Goal: Task Accomplishment & Management: Complete application form

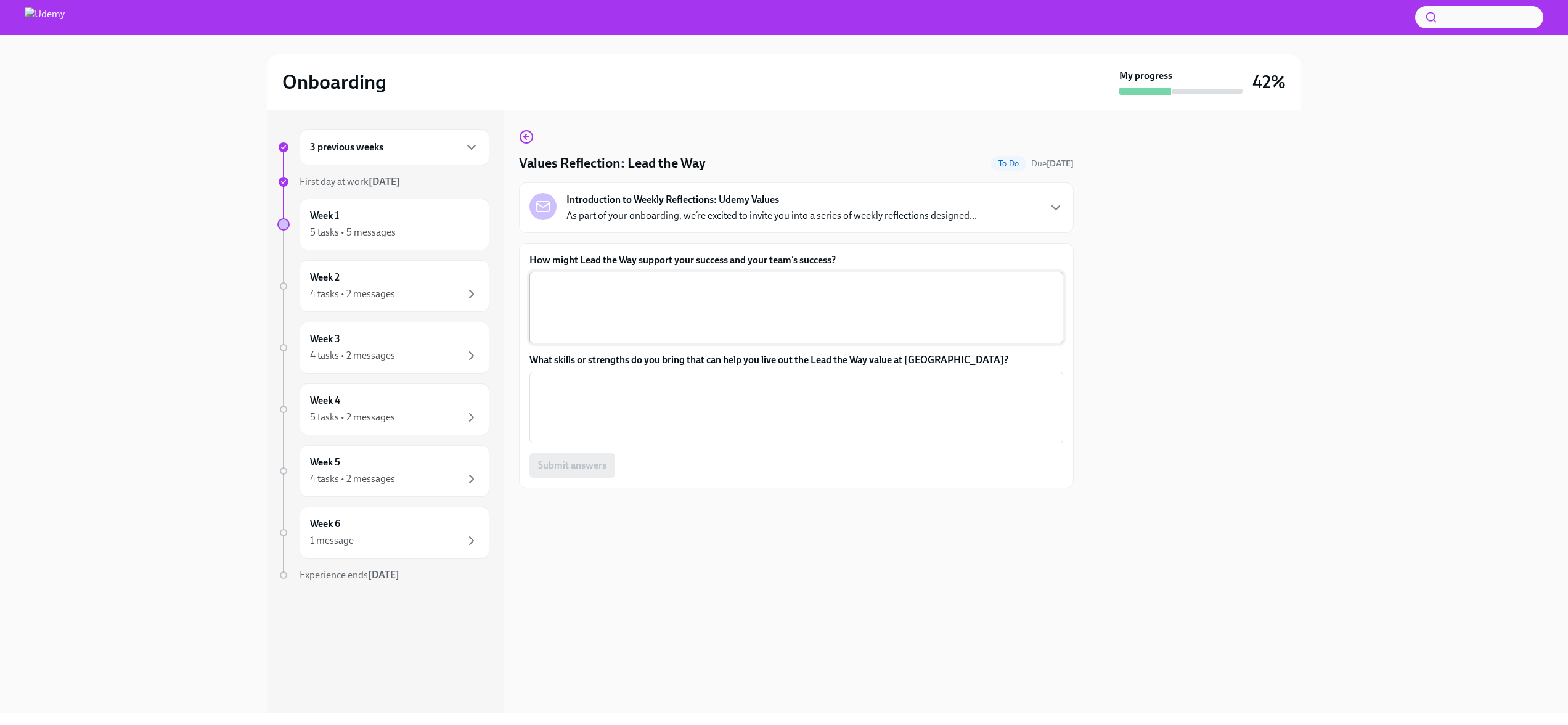
click at [705, 285] on textarea "How might Lead the Way support your success and your team’s success?" at bounding box center [796, 307] width 519 height 59
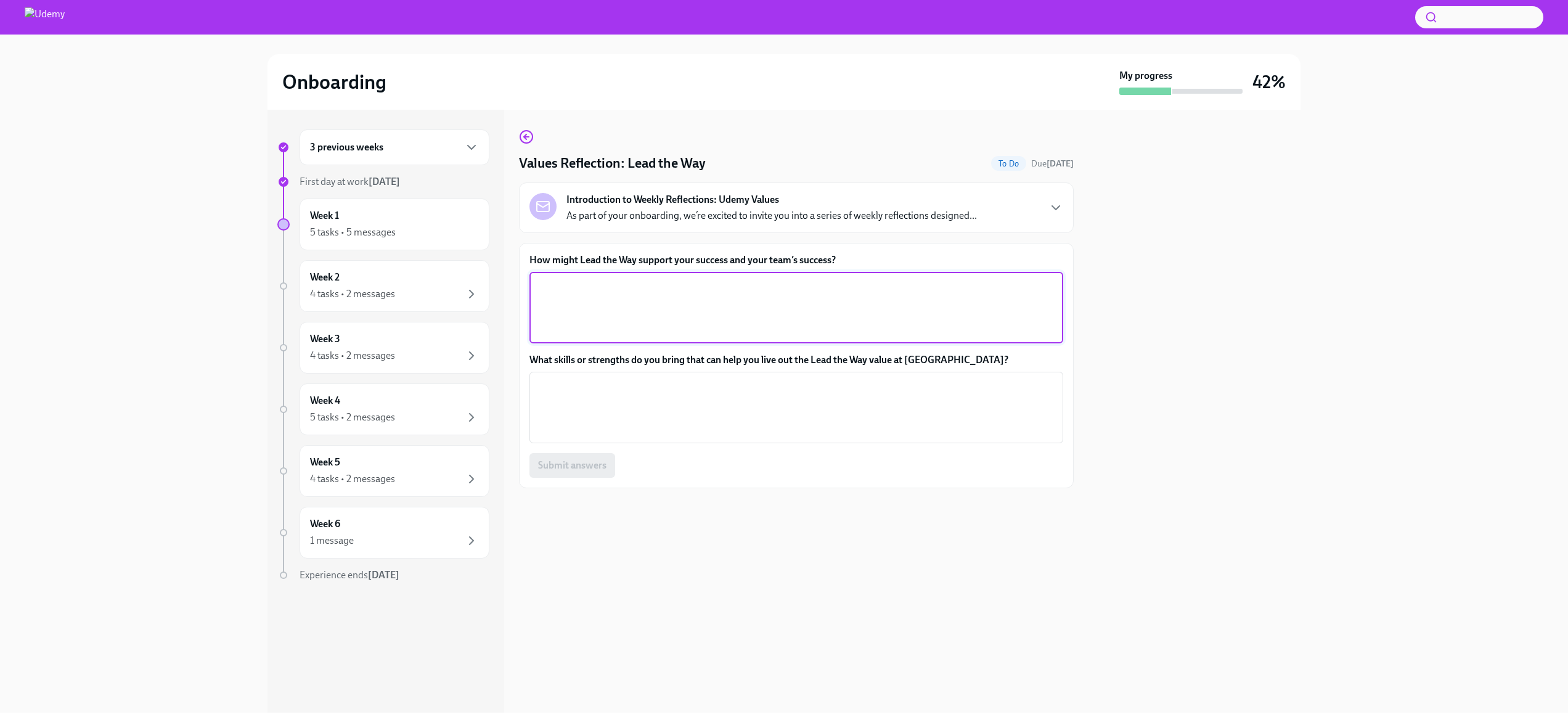
click at [623, 295] on textarea "How might Lead the Way support your success and your team’s success?" at bounding box center [796, 307] width 519 height 59
type textarea "L"
type textarea "The "Lead the Way" value will support our process of making sure our ProServ te…"
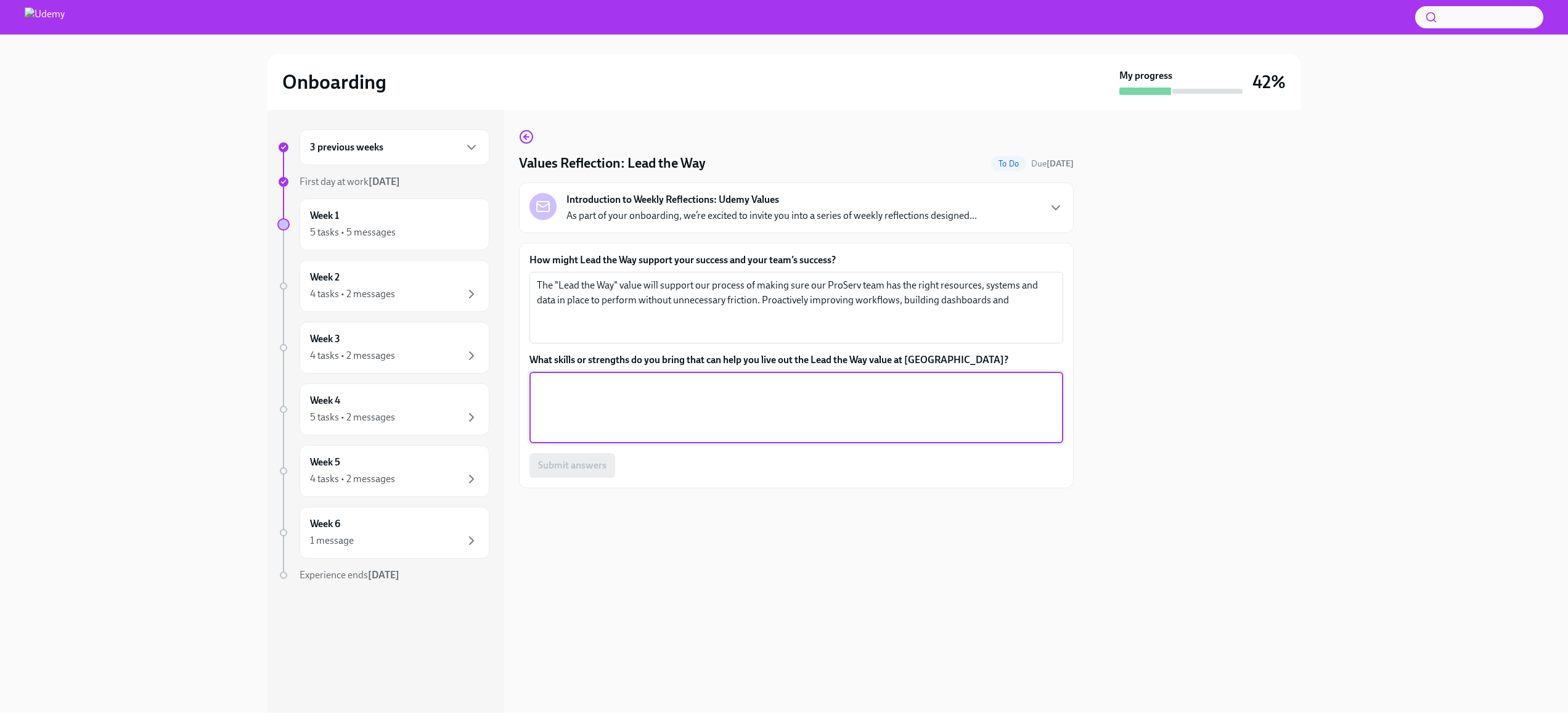
click at [687, 394] on textarea "What skills or strengths do you bring that can help you live out the Lead the W…" at bounding box center [796, 406] width 519 height 59
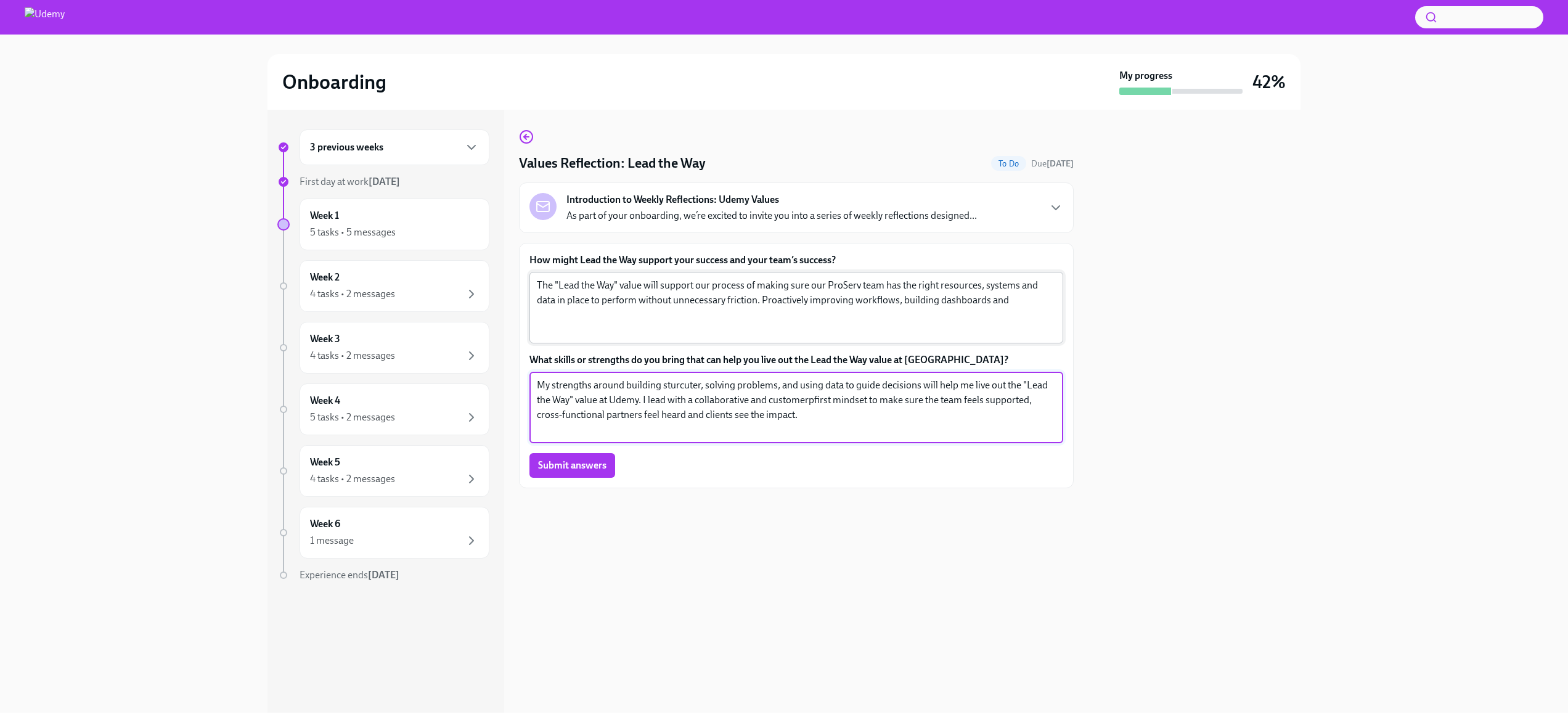
type textarea "My strengths around building sturcuter, solving problems, and using data to gui…"
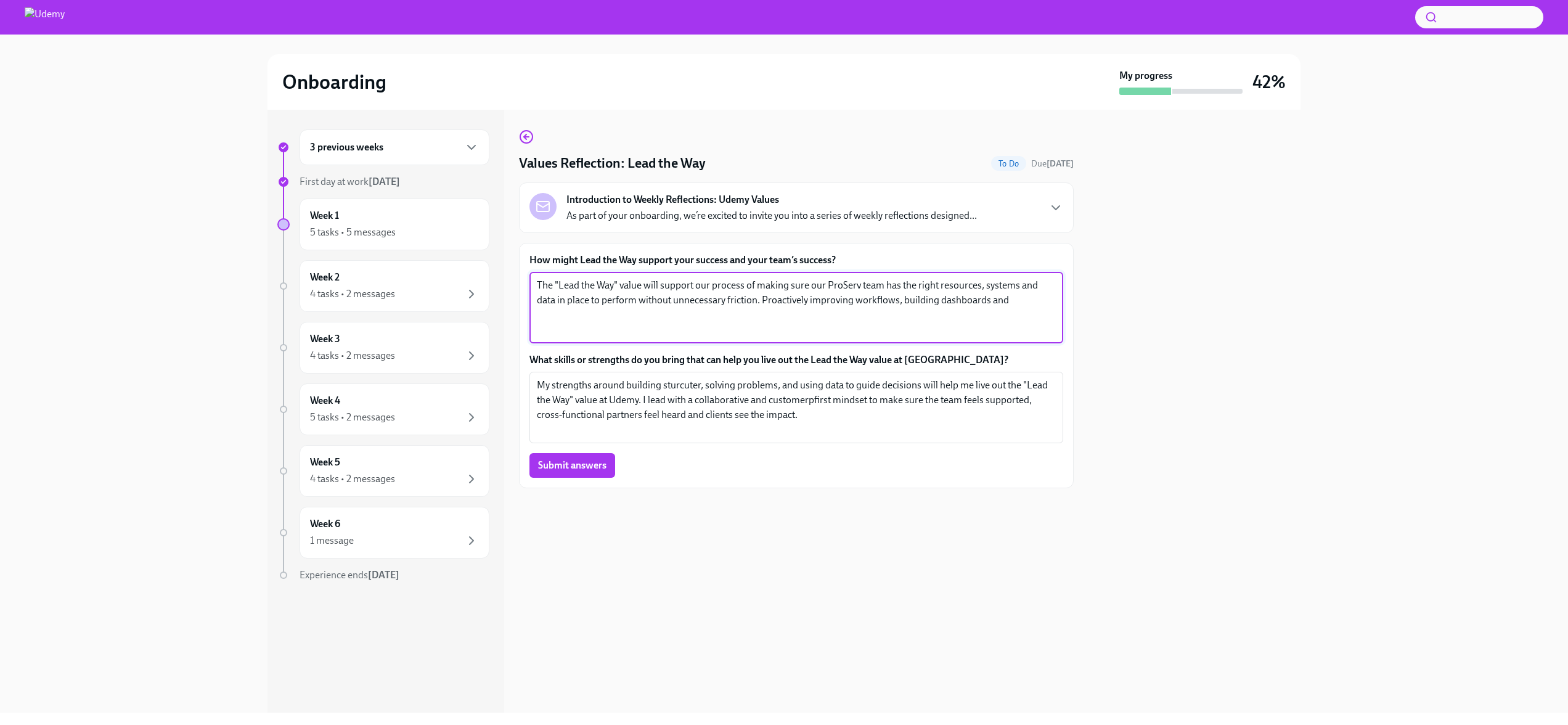
drag, startPoint x: 762, startPoint y: 299, endPoint x: 1015, endPoint y: 305, distance: 253.1
click at [1015, 305] on textarea "The "Lead the Way" value will support our process of making sure our ProServ te…" at bounding box center [796, 307] width 519 height 59
drag, startPoint x: 762, startPoint y: 298, endPoint x: 927, endPoint y: 298, distance: 165.0
click at [927, 298] on textarea "The "Lead the Way" value will support our process of making sure our ProServ te…" at bounding box center [796, 307] width 519 height 59
click at [855, 215] on p "As part of your onboarding, we’re excited to invite you into a series of weekly…" at bounding box center [771, 215] width 411 height 14
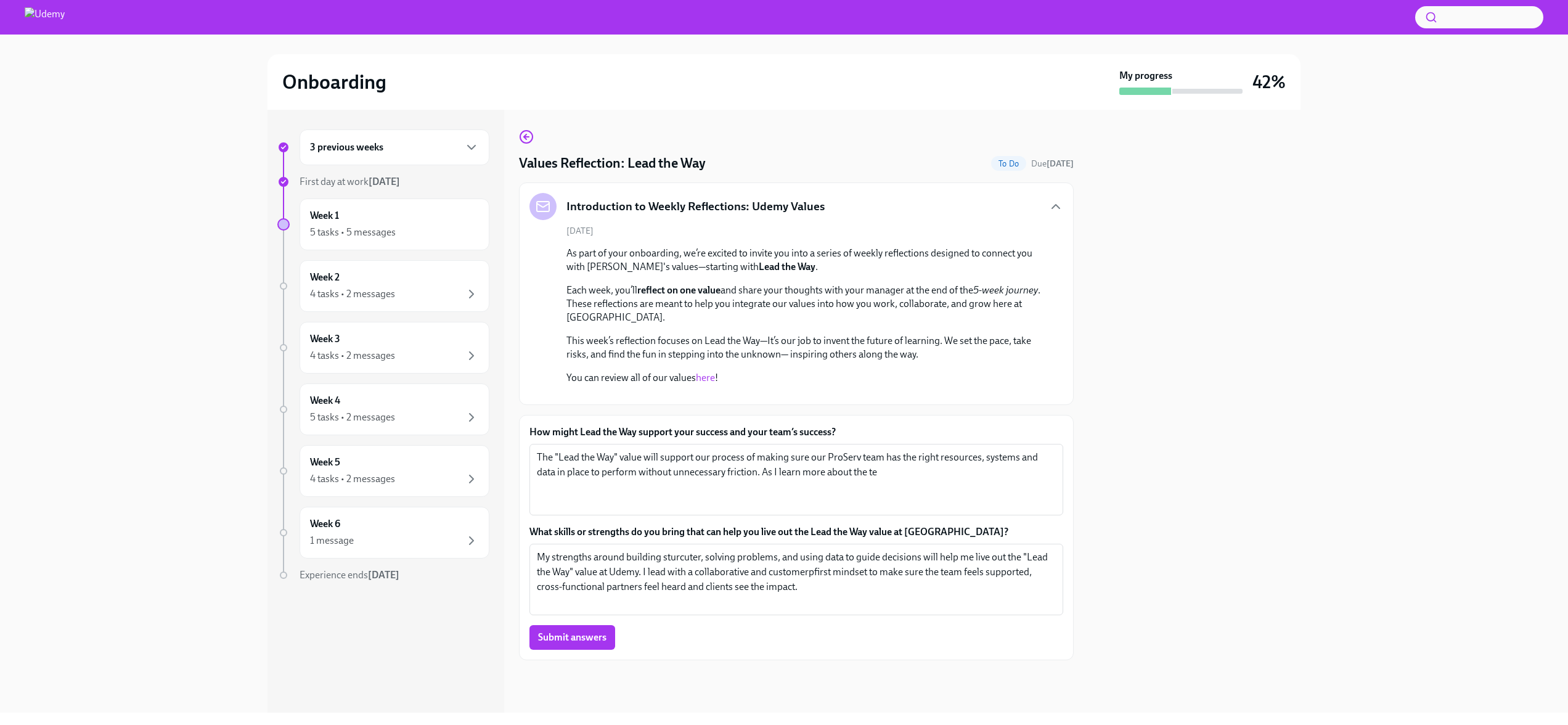
scroll to position [172, 0]
drag, startPoint x: 901, startPoint y: 485, endPoint x: 828, endPoint y: 485, distance: 73.0
click at [828, 485] on textarea "The "Lead the Way" value will support our process of making sure our ProServ te…" at bounding box center [796, 479] width 519 height 59
drag, startPoint x: 764, startPoint y: 482, endPoint x: 898, endPoint y: 483, distance: 134.0
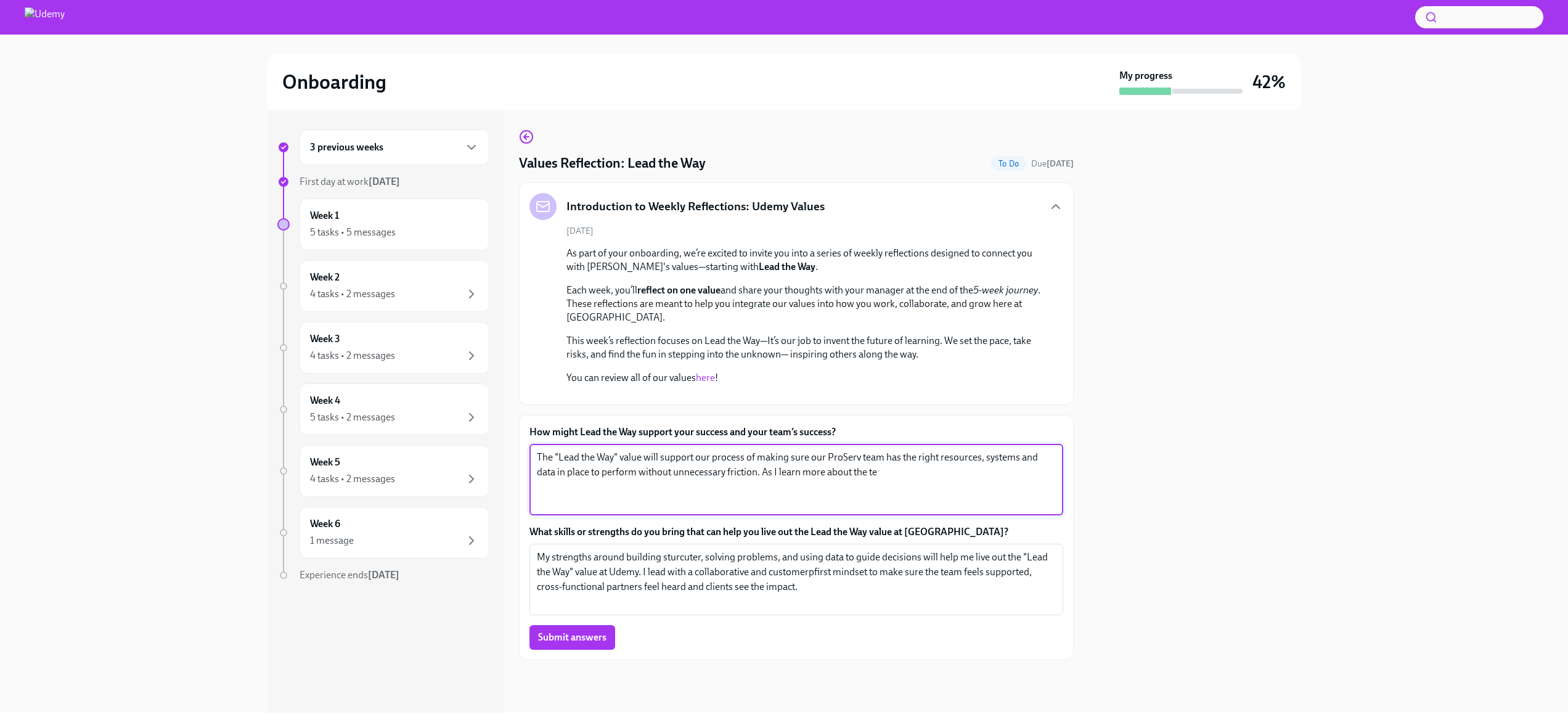
click at [898, 483] on textarea "The "Lead the Way" value will support our process of making sure our ProServ te…" at bounding box center [796, 479] width 519 height 59
click at [790, 486] on textarea "The "Lead the Way" value will support our process of making sure our ProServ te…" at bounding box center [796, 479] width 519 height 59
drag, startPoint x: 781, startPoint y: 485, endPoint x: 764, endPoint y: 485, distance: 17.0
click at [764, 485] on textarea "The "Lead the Way" value will support our process of making sure our ProServ te…" at bounding box center [796, 479] width 519 height 59
click at [1042, 485] on textarea "The "Lead the Way" value will support our process of making sure our ProServ te…" at bounding box center [796, 479] width 519 height 59
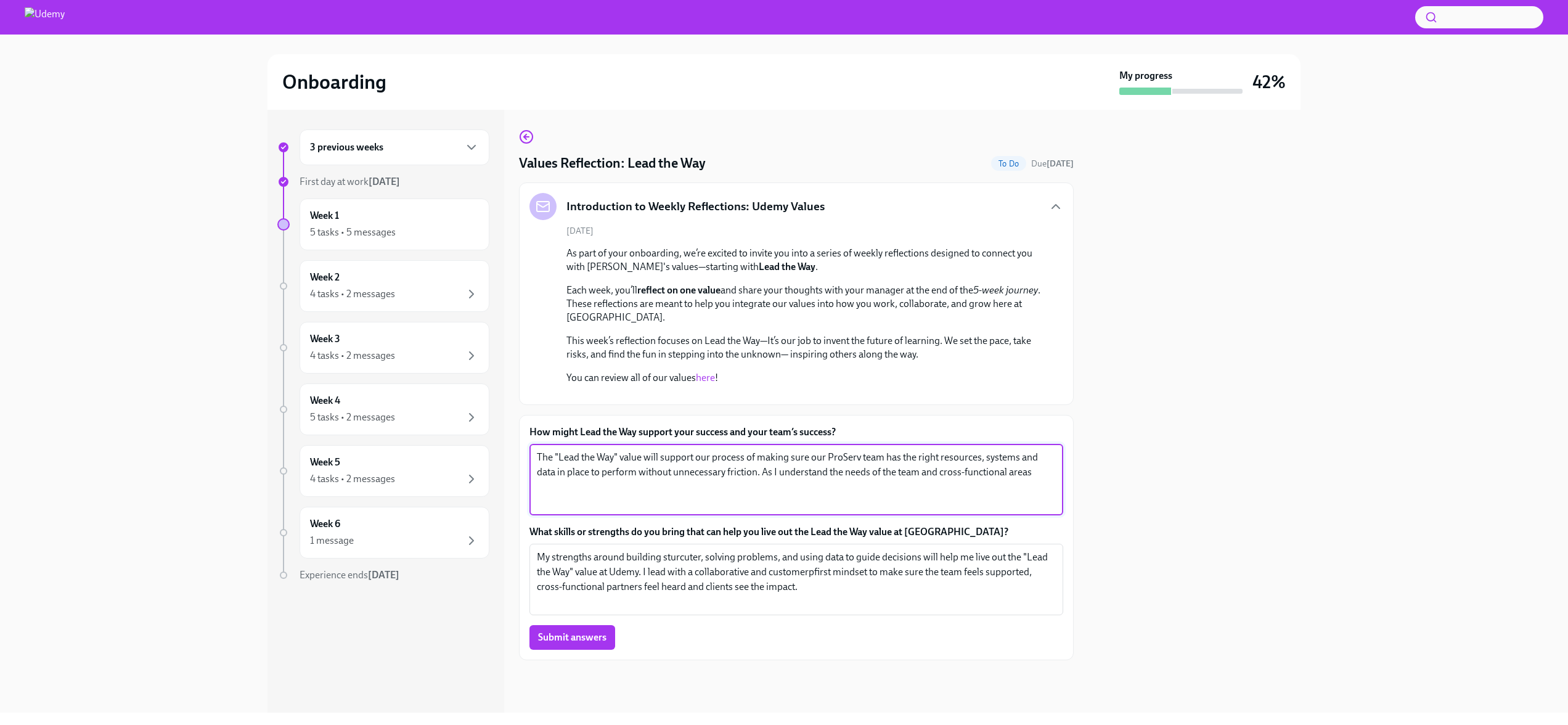
drag, startPoint x: 1042, startPoint y: 485, endPoint x: 770, endPoint y: 478, distance: 272.1
click at [770, 478] on textarea "The "Lead the Way" value will support our process of making sure our ProServ te…" at bounding box center [796, 479] width 519 height 59
click at [779, 486] on textarea "The "Lead the Way" value will support our process of making sure our ProServ te…" at bounding box center [796, 479] width 519 height 59
click at [702, 469] on textarea "The "Lead the Way" value will support our process of making sure our ProServ te…" at bounding box center [796, 479] width 519 height 59
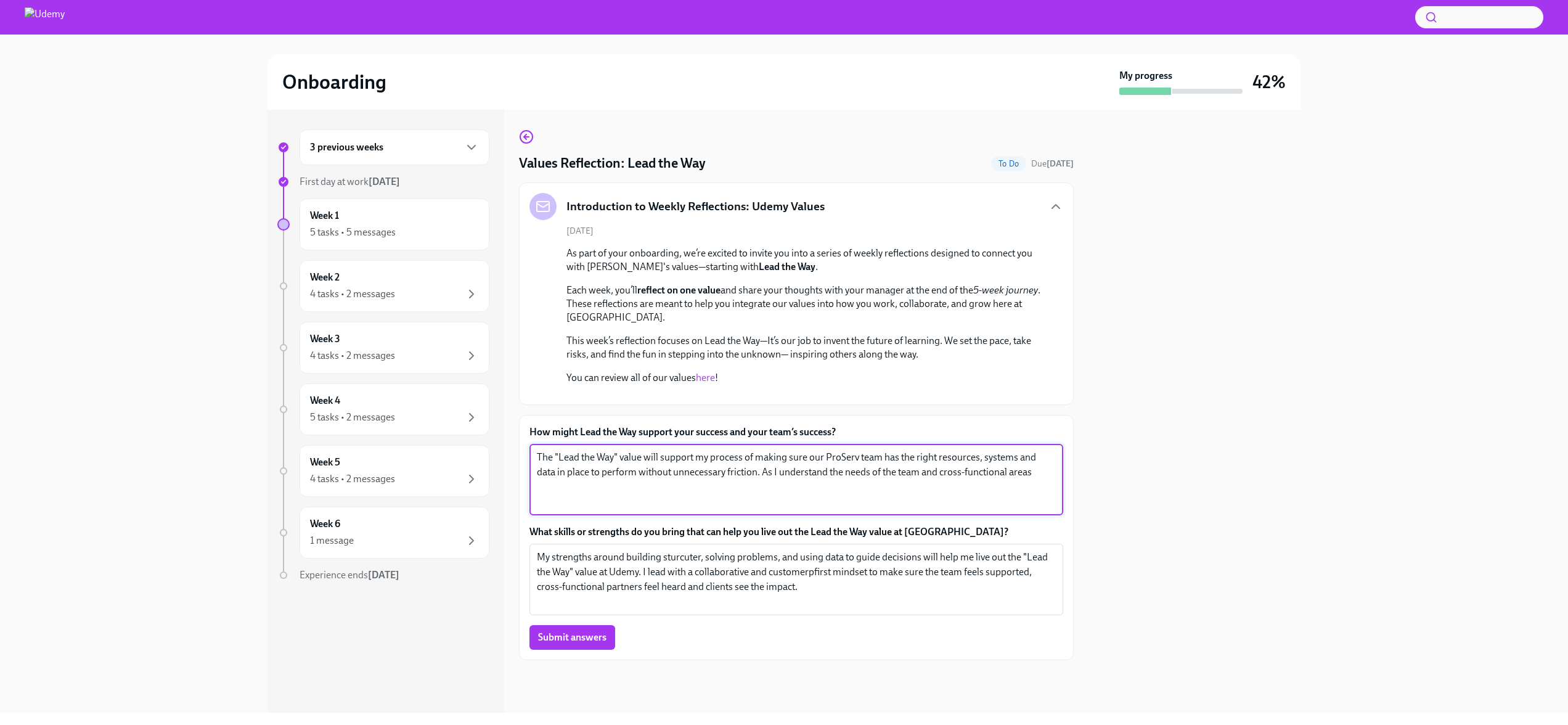
drag, startPoint x: 824, startPoint y: 469, endPoint x: 857, endPoint y: 469, distance: 33.0
click at [857, 469] on textarea "The "Lead the Way" value will support my process of making sure our ProServ tea…" at bounding box center [796, 479] width 519 height 59
click at [893, 468] on textarea "The "Lead the Way" value will support my process of making sure our PS team has…" at bounding box center [796, 479] width 519 height 59
click at [877, 469] on textarea "The "Lead the Way" value will support my process of making sure our PS team has…" at bounding box center [796, 479] width 519 height 59
click at [975, 472] on textarea "The "Lead the Way" value will support my process of making sure our PS team the…" at bounding box center [796, 479] width 519 height 59
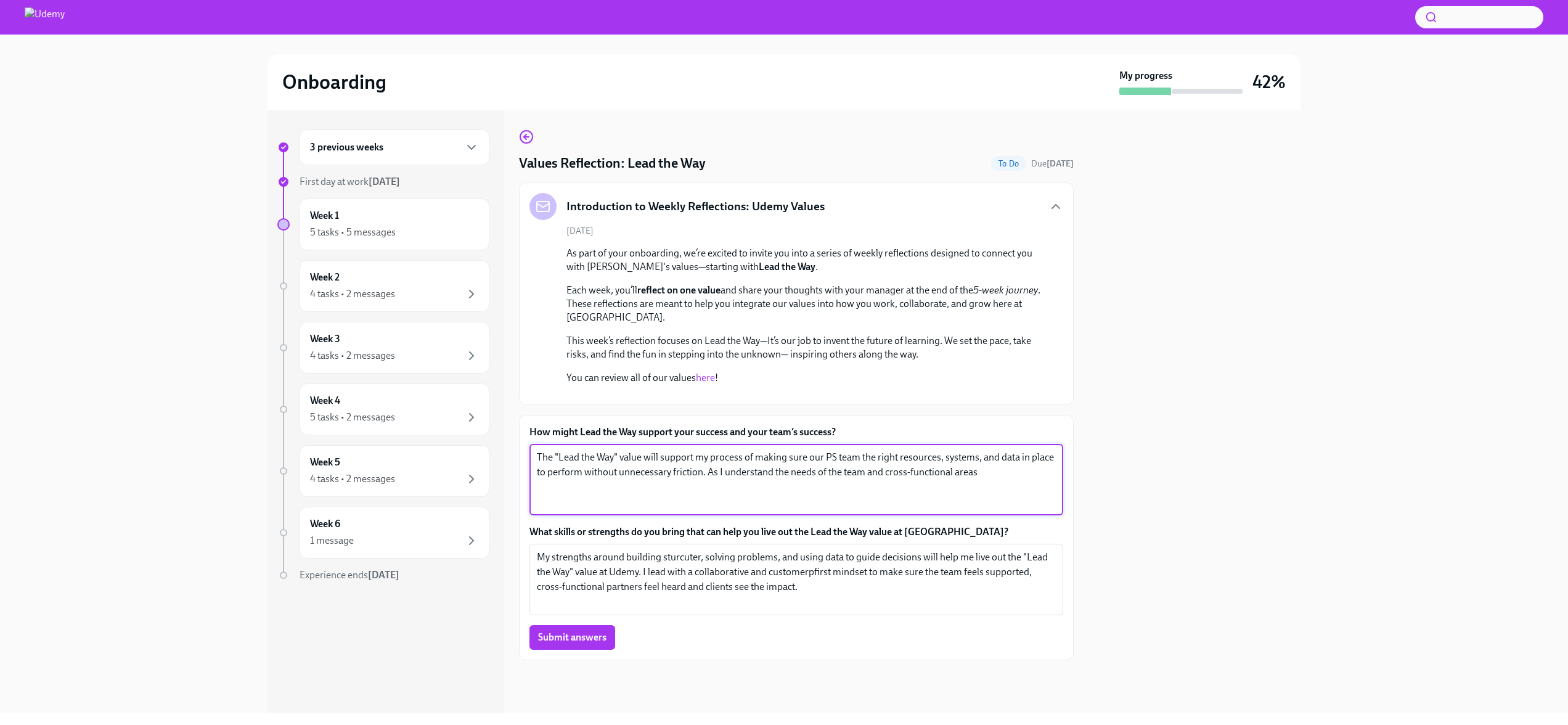
click at [998, 486] on textarea "The "Lead the Way" value will support my process of making sure our PS team the…" at bounding box center [796, 479] width 519 height 59
drag, startPoint x: 998, startPoint y: 486, endPoint x: 707, endPoint y: 485, distance: 291.0
click at [707, 485] on textarea "The "Lead the Way" value will support my process of making sure our PS team the…" at bounding box center [796, 479] width 519 height 59
click at [1024, 485] on textarea "The "Lead the Way" value will support my process of making sure our PS team the…" at bounding box center [796, 479] width 519 height 59
type textarea "The "Lead the Way" value will support my process of making sure our PS team the…"
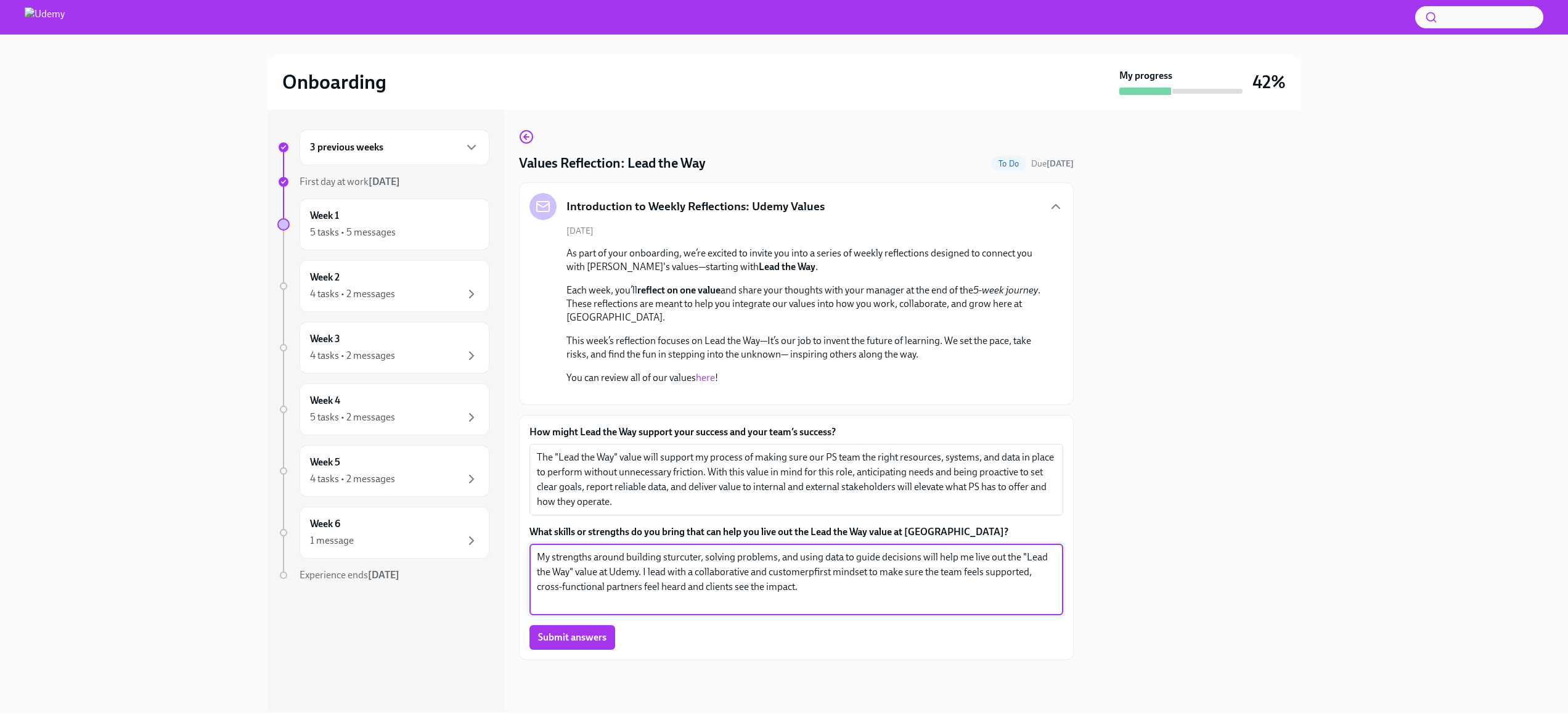
click at [846, 604] on textarea "My strengths around building sturcuter, solving problems, and using data to gui…" at bounding box center [796, 579] width 519 height 59
click at [707, 253] on div "As part of your onboarding, we’re excited to invite you into a series of weekly…" at bounding box center [805, 320] width 477 height 148
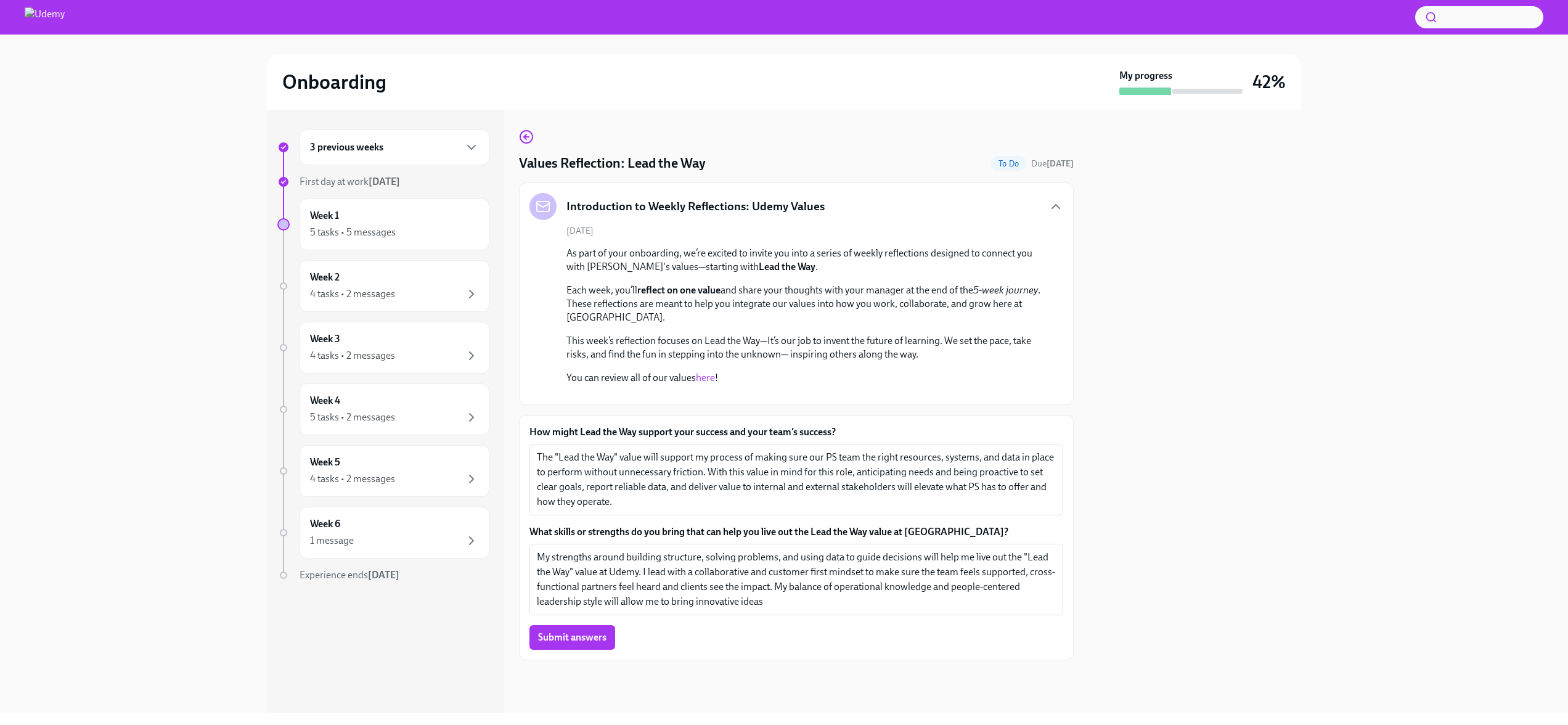
click at [705, 372] on link "here" at bounding box center [706, 377] width 19 height 12
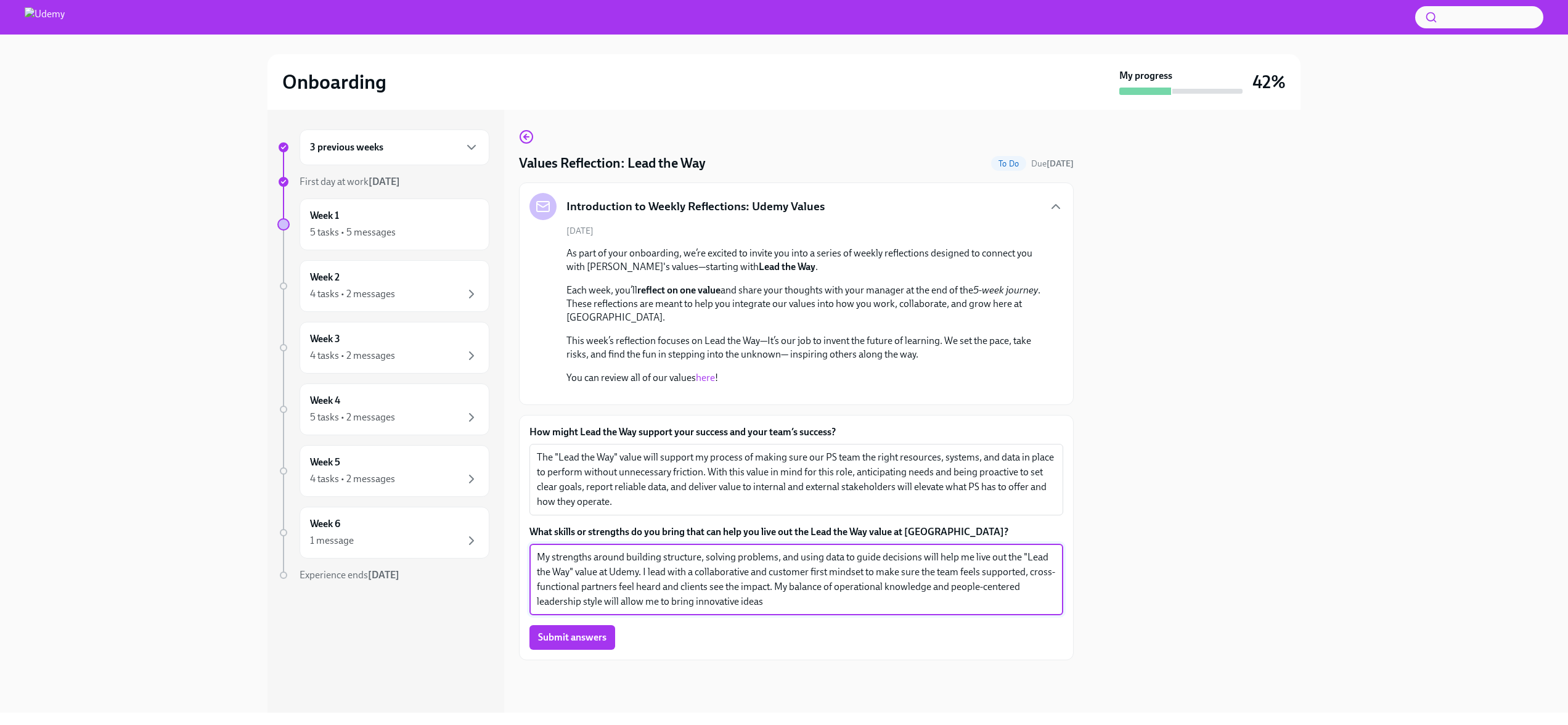
click at [777, 609] on textarea "My strengths around building structure, solving problems, and using data to gui…" at bounding box center [796, 579] width 519 height 59
drag, startPoint x: 777, startPoint y: 649, endPoint x: 669, endPoint y: 649, distance: 108.0
click at [669, 609] on textarea "My strengths around building structure, solving problems, and using data to gui…" at bounding box center [796, 579] width 519 height 59
type textarea "My strengths around building structure, solving problems, and using data to gui…"
click at [684, 539] on label "What skills or strengths do you bring that can help you live out the Lead the W…" at bounding box center [796, 531] width 534 height 14
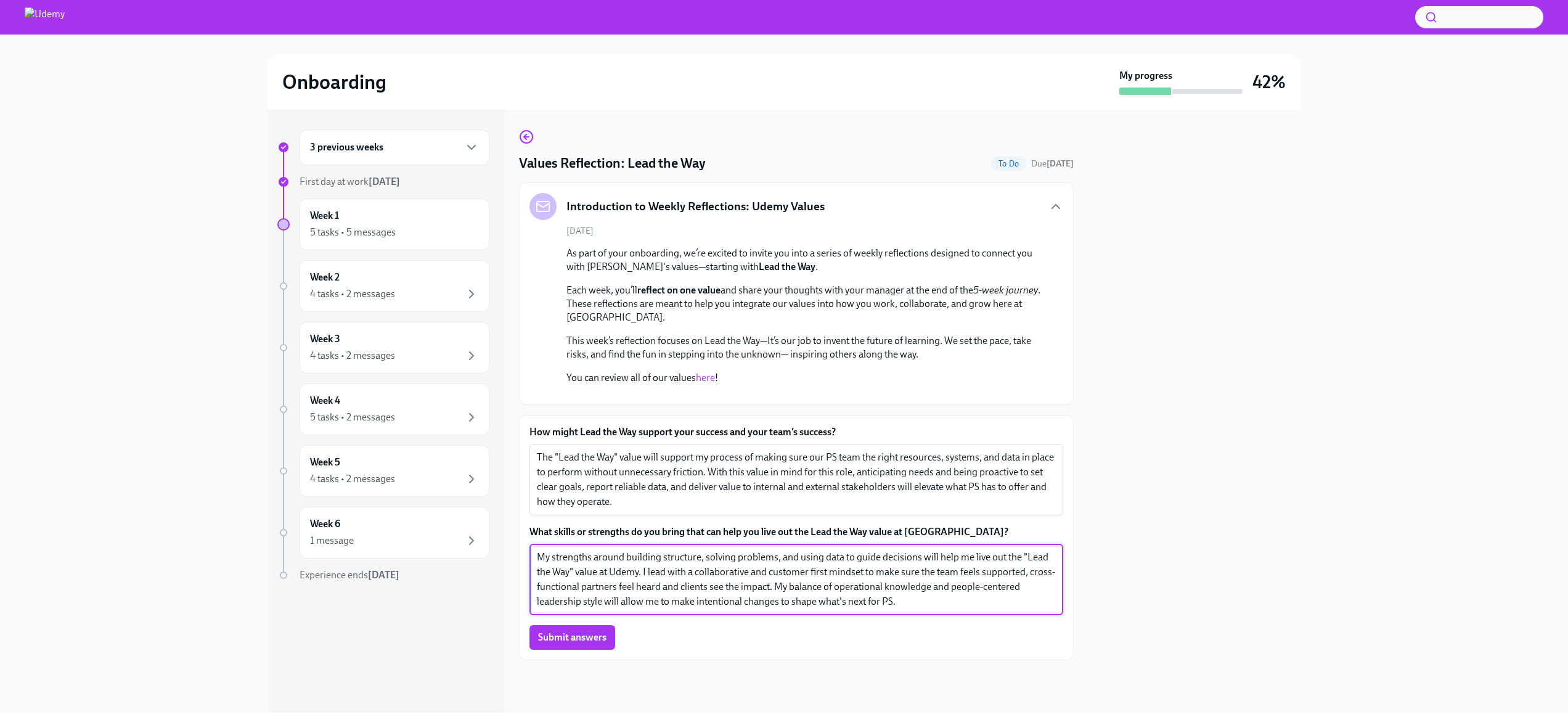
click at [684, 577] on textarea "My strengths around building structure, solving problems, and using data to gui…" at bounding box center [796, 579] width 519 height 59
